Goal: Navigation & Orientation: Find specific page/section

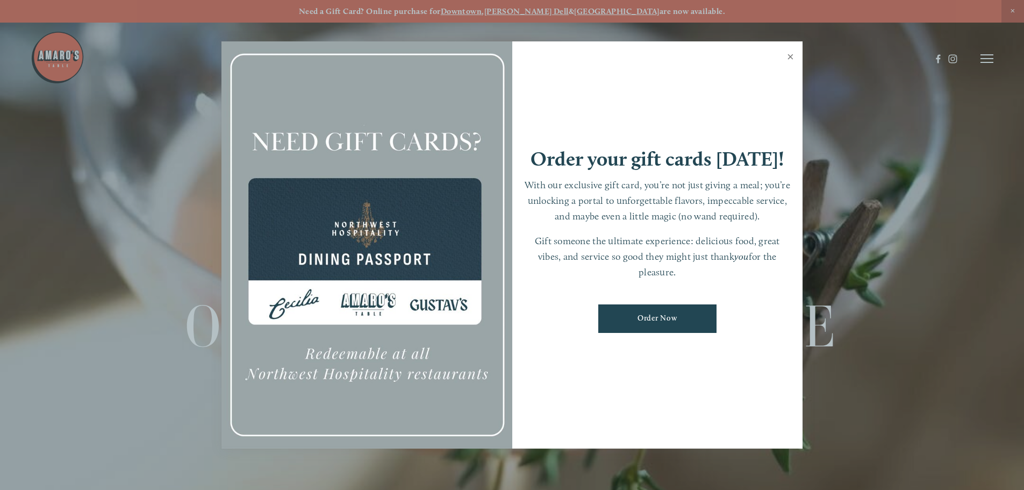
click at [790, 58] on link "Close" at bounding box center [790, 58] width 21 height 30
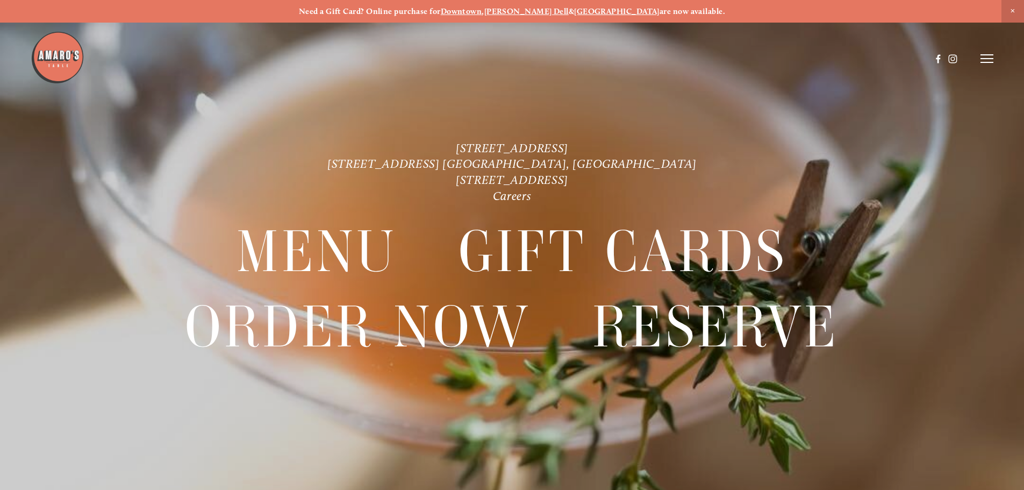
click at [981, 62] on icon at bounding box center [987, 59] width 13 height 10
click at [844, 55] on span "Visit" at bounding box center [842, 58] width 18 height 10
click at [986, 62] on icon at bounding box center [987, 59] width 13 height 10
click at [847, 53] on header "Menu Order Now Visit Gallery 0" at bounding box center [512, 58] width 1024 height 117
click at [842, 57] on span "Visit" at bounding box center [842, 58] width 18 height 10
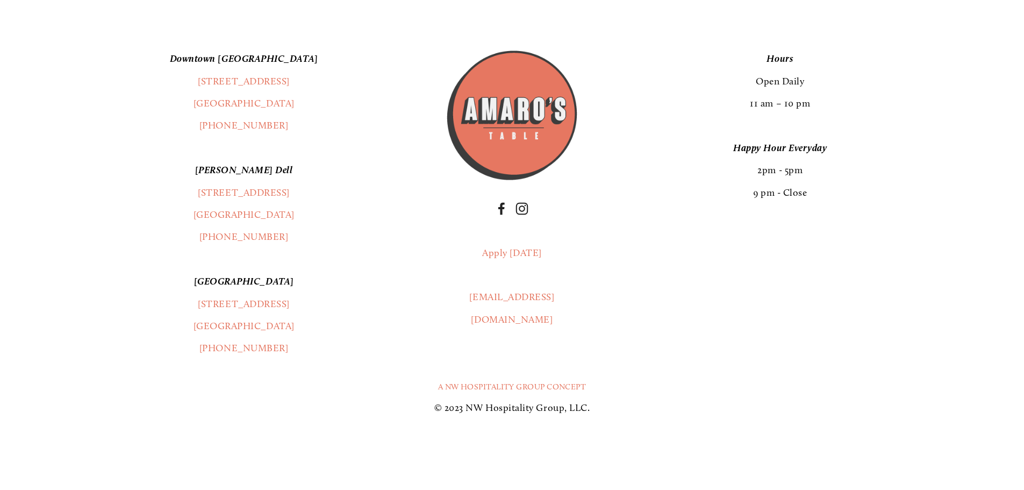
scroll to position [2687, 0]
